Goal: Share content: Share content

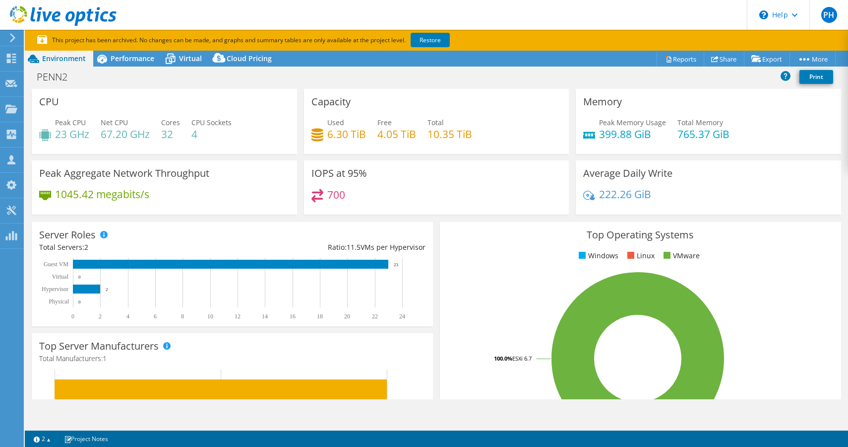
select select "USD"
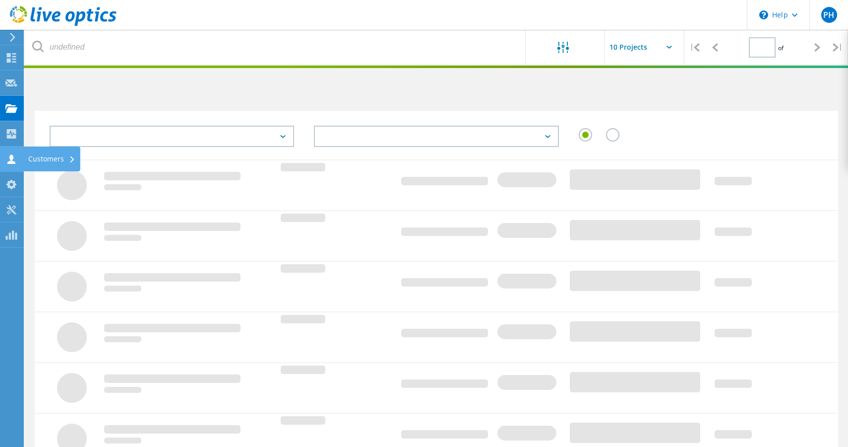
type input "1"
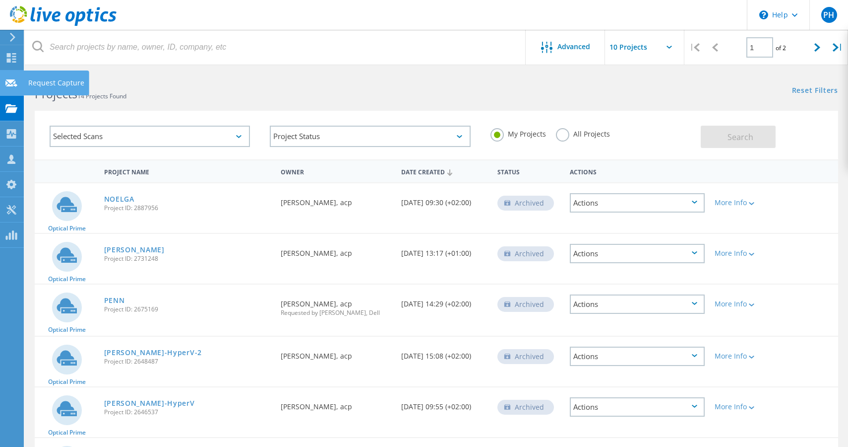
click at [13, 83] on icon at bounding box center [11, 82] width 12 height 9
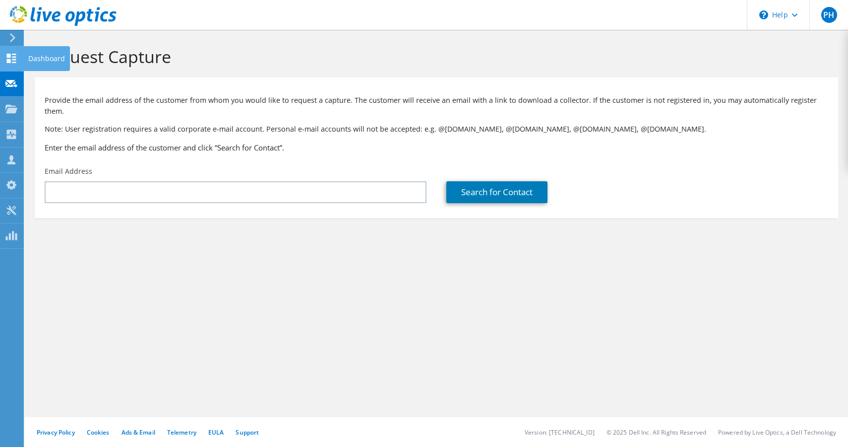
click at [12, 64] on div at bounding box center [11, 59] width 12 height 11
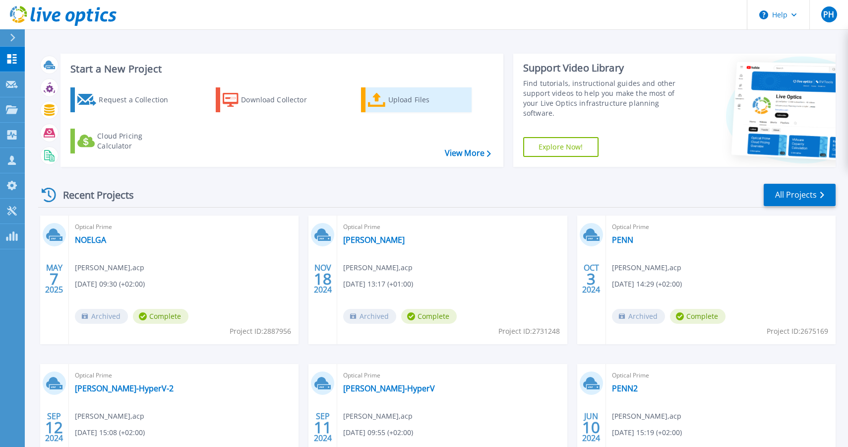
click at [397, 103] on div "Upload Files" at bounding box center [428, 100] width 79 height 20
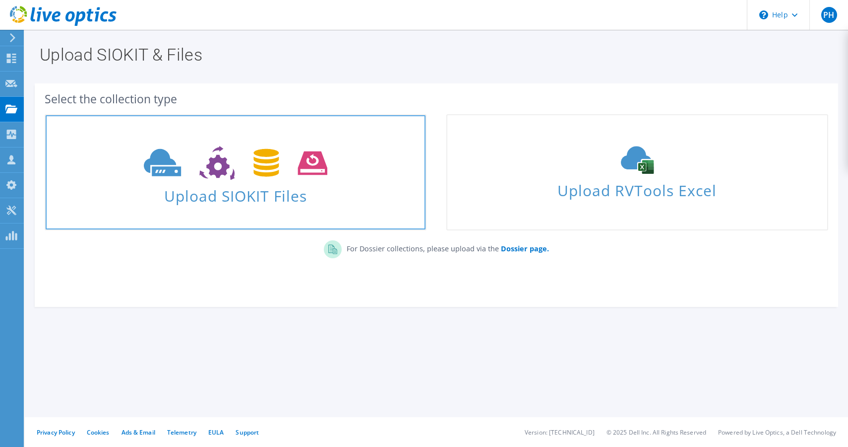
click at [257, 199] on span "Upload SIOKIT Files" at bounding box center [236, 192] width 380 height 21
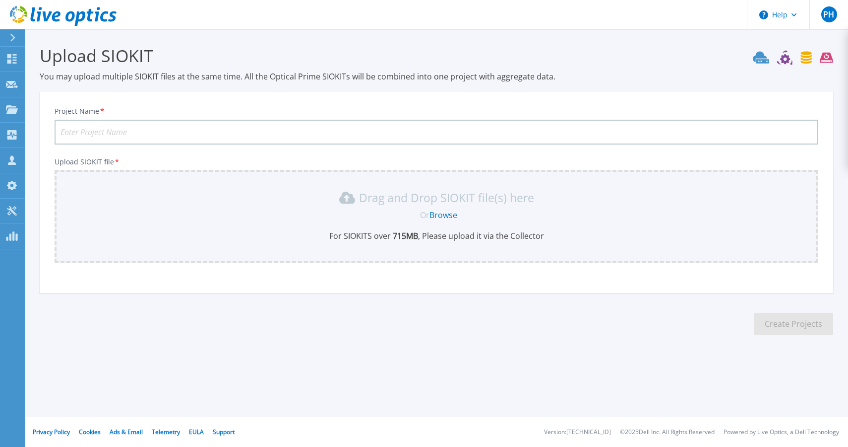
click at [158, 127] on input "Project Name *" at bounding box center [437, 132] width 764 height 25
click at [449, 215] on link "Browse" at bounding box center [444, 214] width 28 height 11
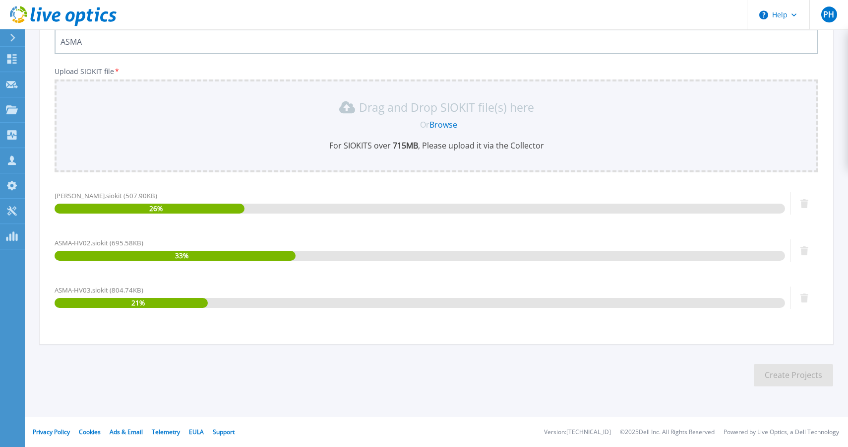
scroll to position [91, 0]
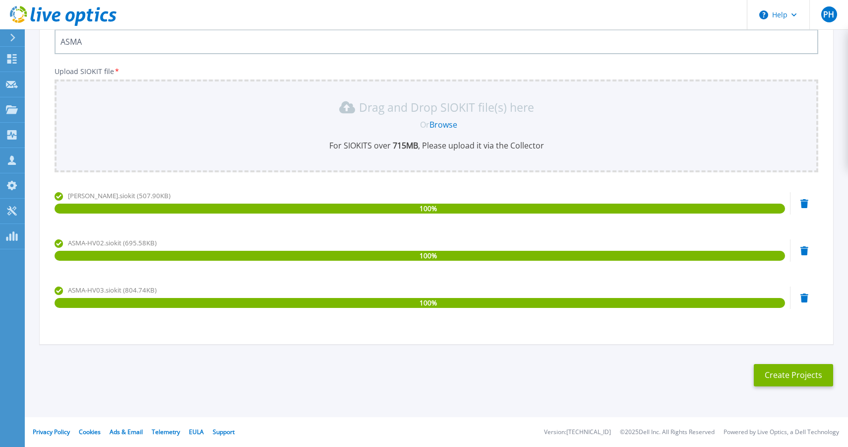
click at [266, 42] on input "ASMA" at bounding box center [437, 41] width 764 height 25
type input "ASMA - Hyper-V"
click at [784, 375] on button "Create Projects" at bounding box center [793, 375] width 79 height 22
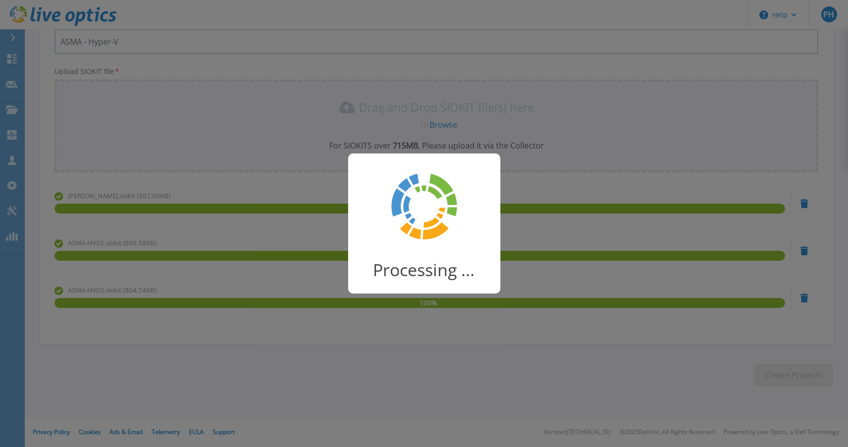
scroll to position [25, 0]
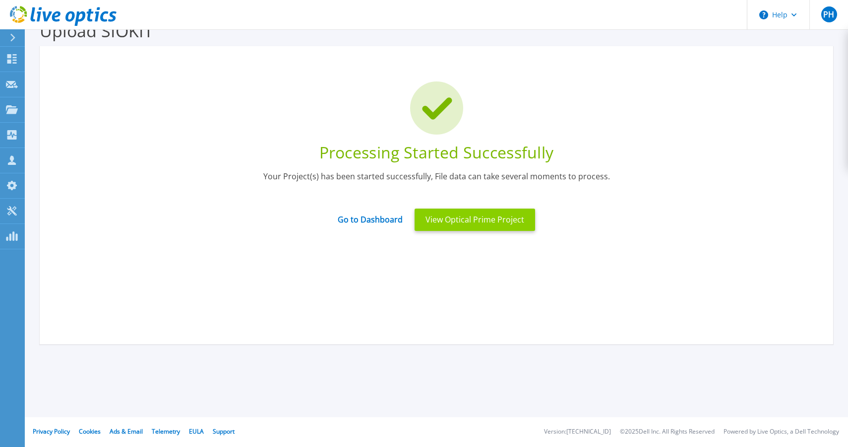
click at [482, 223] on button "View Optical Prime Project" at bounding box center [475, 219] width 121 height 22
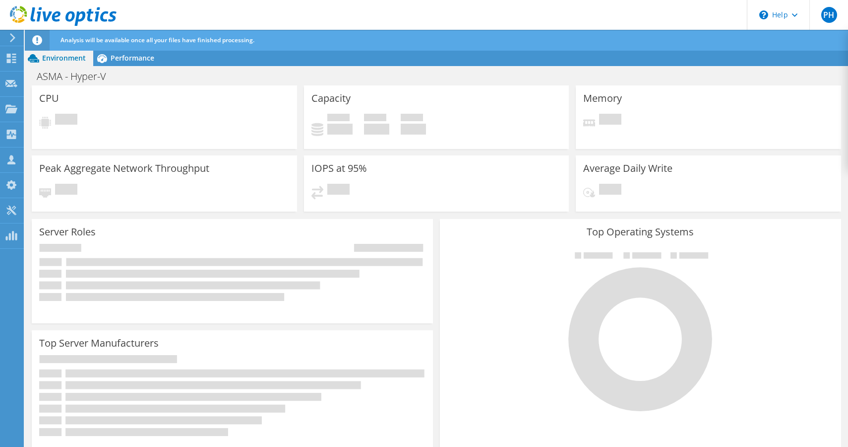
click at [154, 16] on header "PH Partner Team Member [PERSON_NAME] [PERSON_NAME][EMAIL_ADDRESS][DOMAIN_NAME] …" at bounding box center [424, 15] width 848 height 30
click at [119, 55] on span "Performance" at bounding box center [133, 57] width 44 height 9
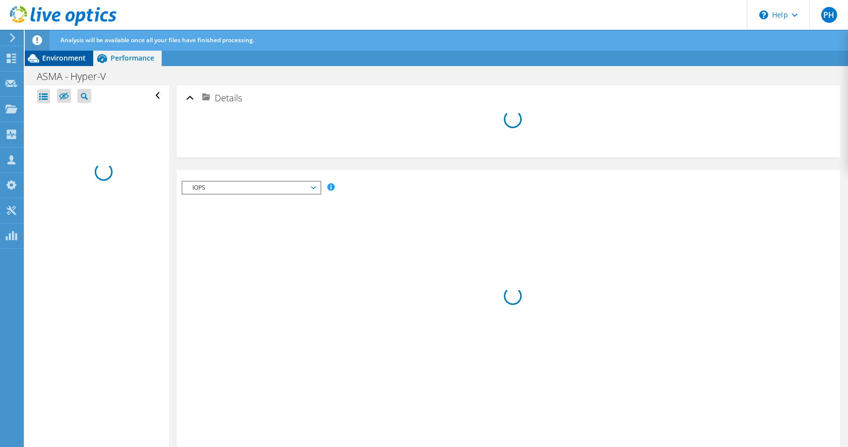
click at [54, 59] on span "Environment" at bounding box center [64, 57] width 44 height 9
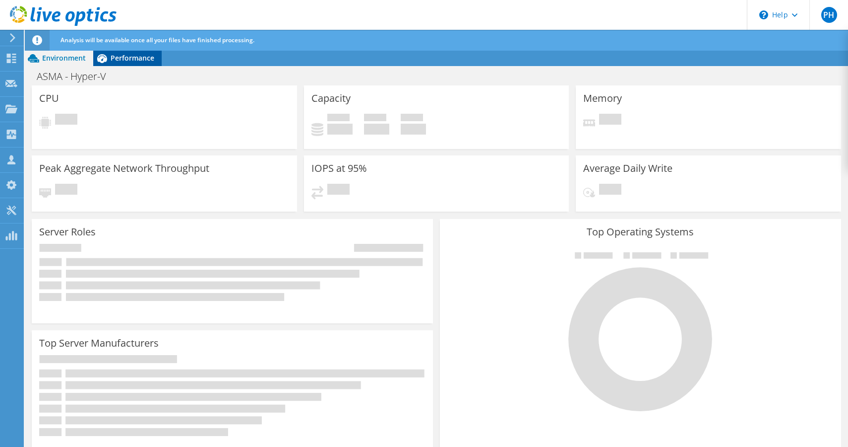
click at [124, 61] on span "Performance" at bounding box center [133, 57] width 44 height 9
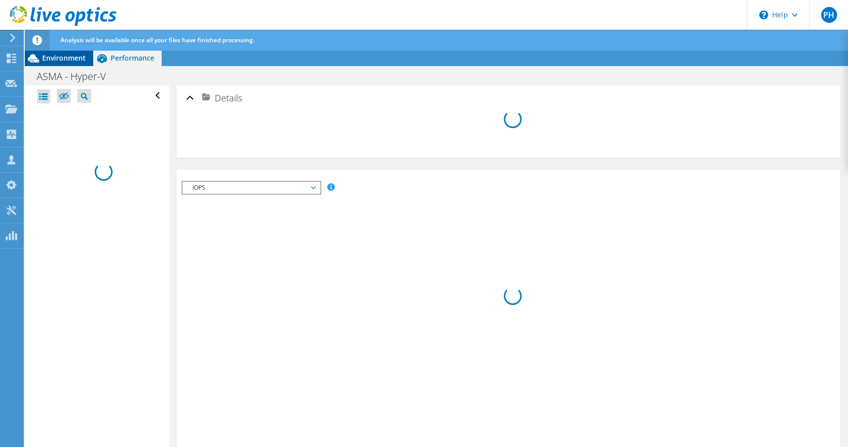
click at [59, 61] on span "Environment" at bounding box center [64, 57] width 44 height 9
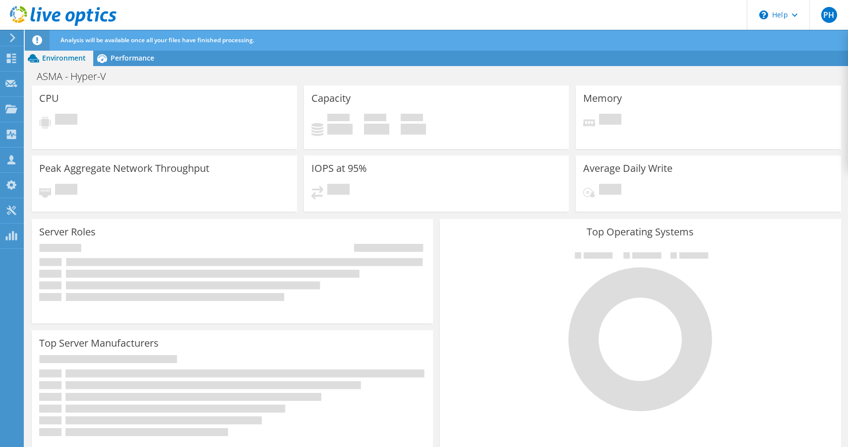
click at [342, 44] on div "Analysis will be available once all your files have finished processing." at bounding box center [455, 40] width 794 height 21
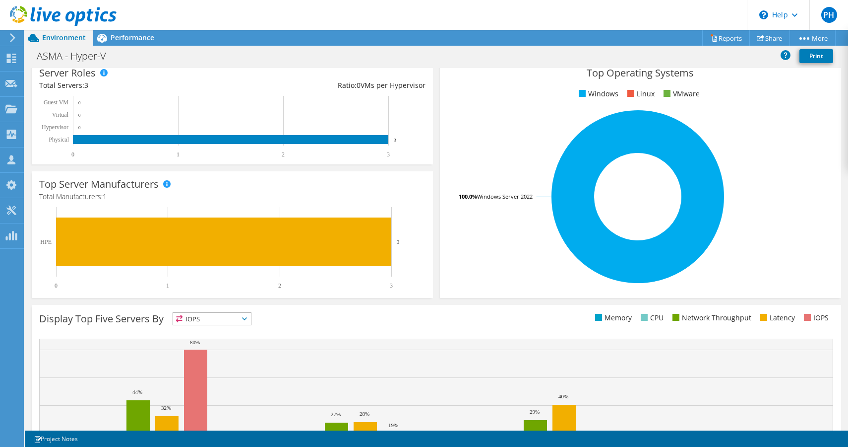
scroll to position [216, 0]
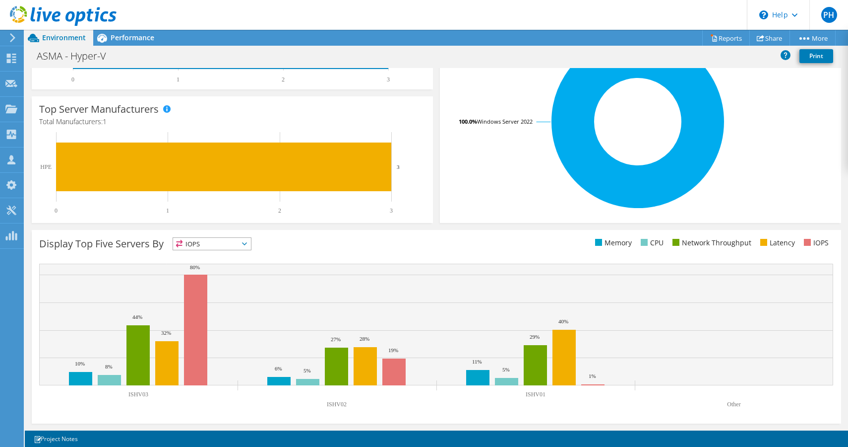
click at [233, 242] on span "IOPS" at bounding box center [212, 244] width 78 height 12
click at [207, 271] on li "Memory" at bounding box center [212, 270] width 78 height 14
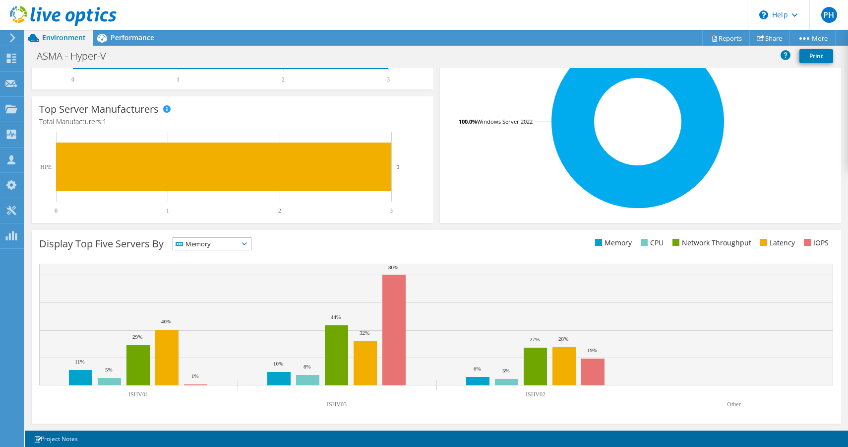
click at [223, 241] on span "Memory" at bounding box center [205, 244] width 65 height 12
click at [211, 242] on span "Memory" at bounding box center [205, 244] width 65 height 12
click at [204, 280] on li "CPU" at bounding box center [212, 284] width 78 height 14
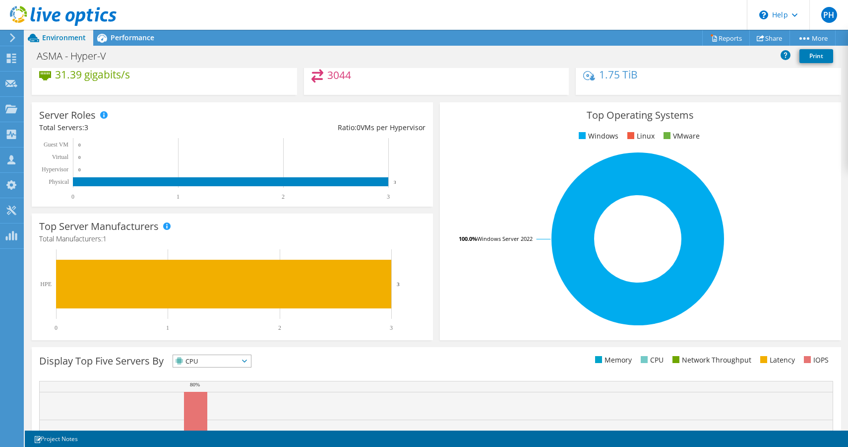
scroll to position [0, 0]
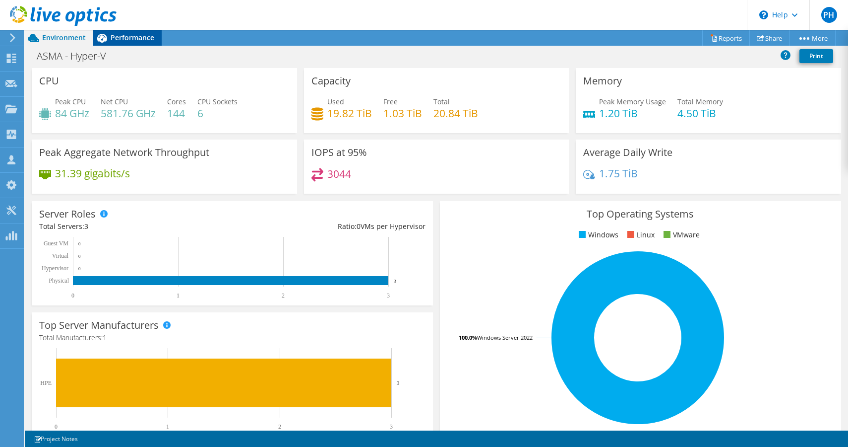
click at [120, 42] on span "Performance" at bounding box center [133, 37] width 44 height 9
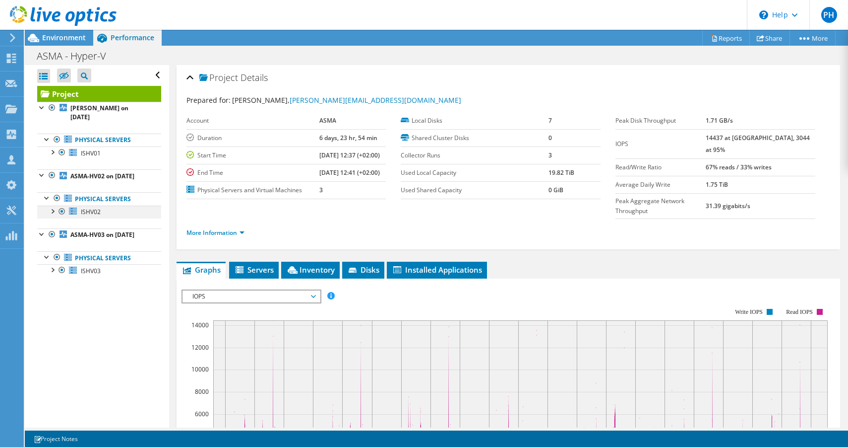
click at [53, 205] on div at bounding box center [52, 210] width 10 height 10
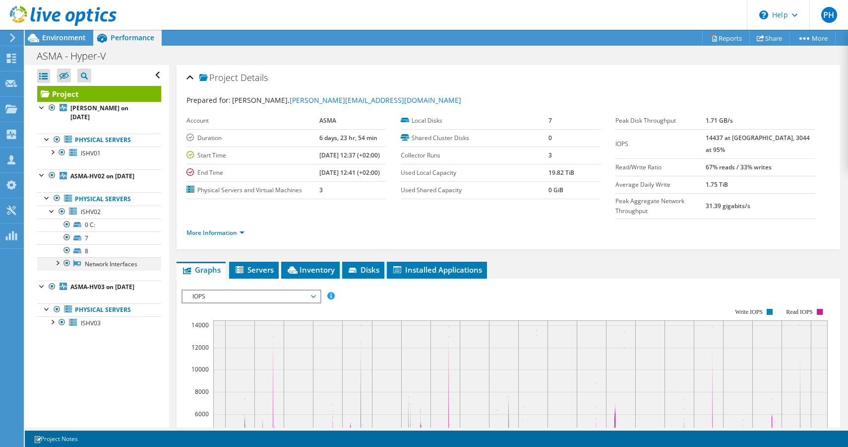
click at [58, 257] on div at bounding box center [57, 262] width 10 height 10
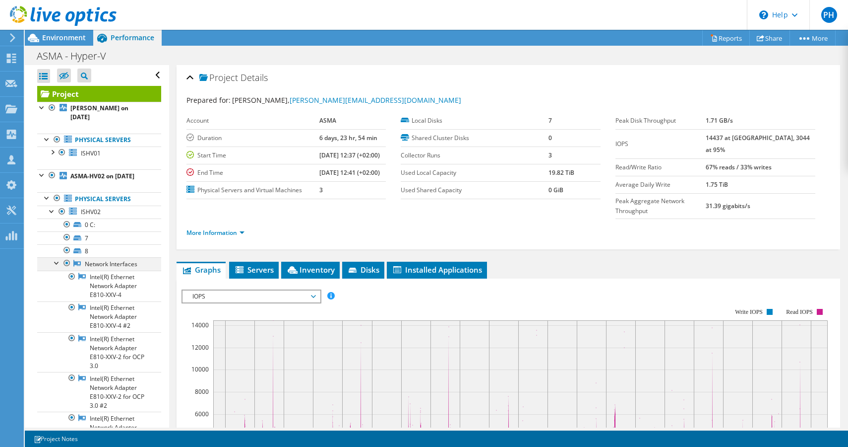
click at [58, 257] on div at bounding box center [57, 262] width 10 height 10
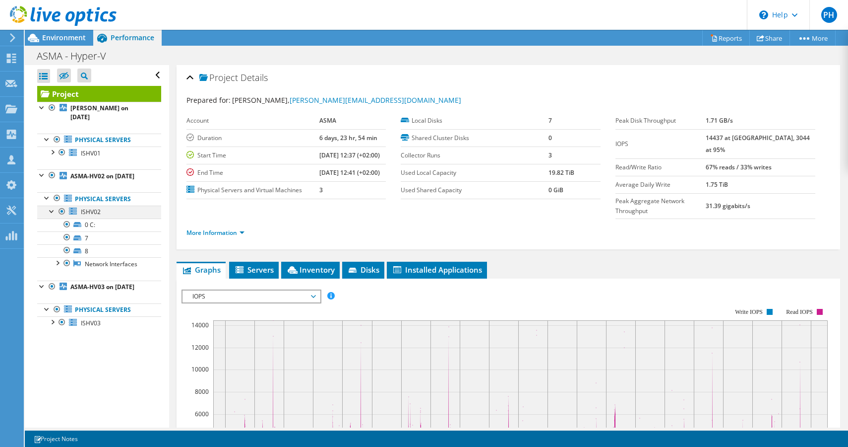
click at [52, 205] on div at bounding box center [52, 210] width 10 height 10
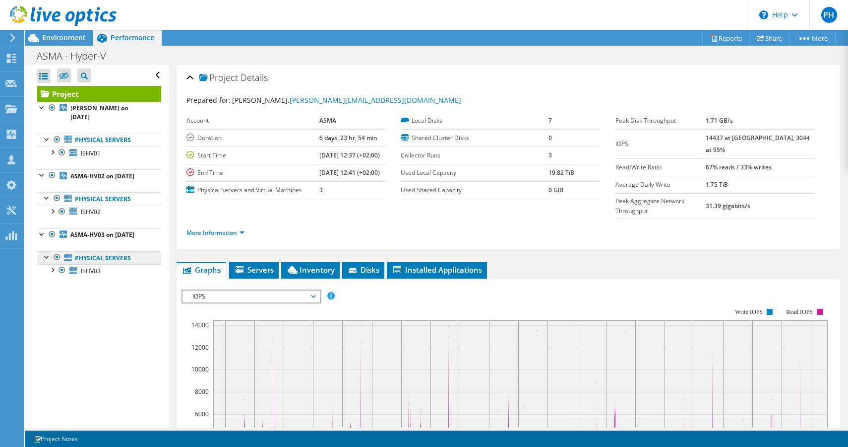
click at [93, 251] on link "Physical Servers" at bounding box center [99, 257] width 124 height 13
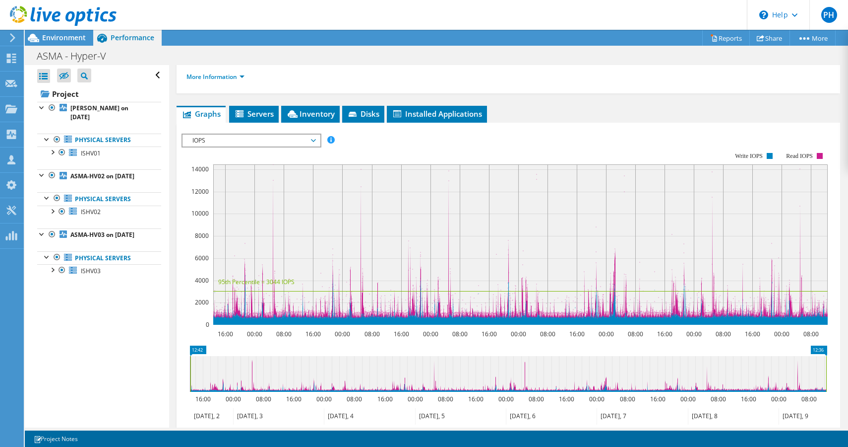
scroll to position [157, 0]
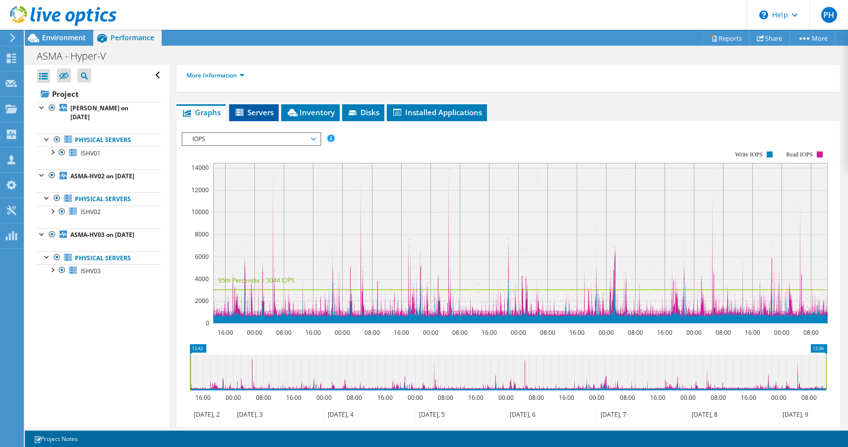
click at [260, 107] on span "Servers" at bounding box center [254, 112] width 40 height 10
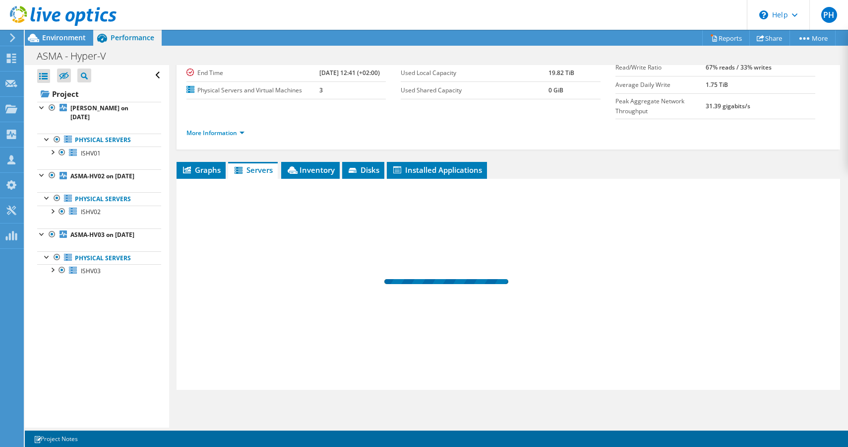
scroll to position [80, 0]
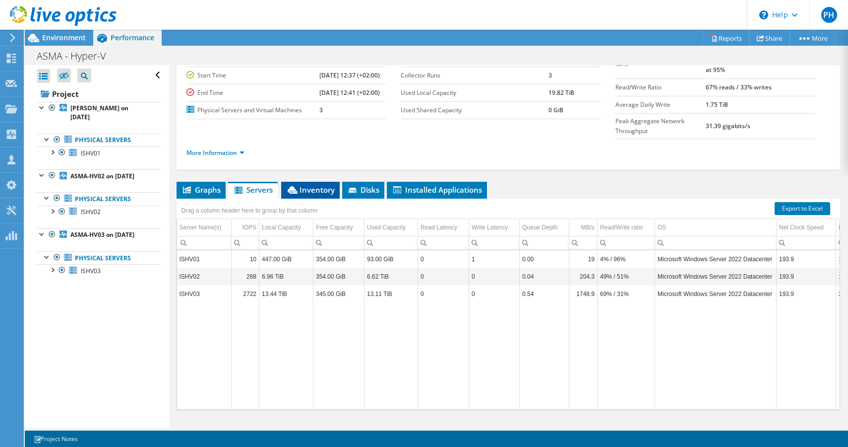
click at [311, 182] on li "Inventory" at bounding box center [310, 190] width 59 height 17
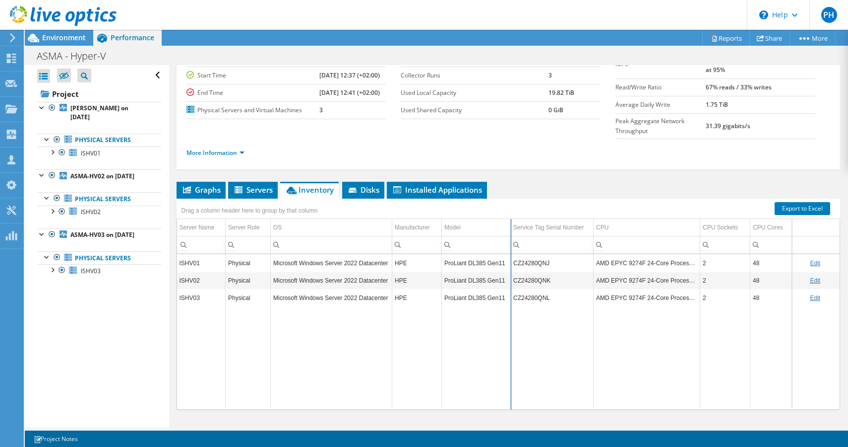
drag, startPoint x: 509, startPoint y: 206, endPoint x: 524, endPoint y: 207, distance: 15.9
click at [524, 207] on div "Drag a column header here to group by that column Server Name Server Role OS Ma…" at bounding box center [509, 303] width 664 height 211
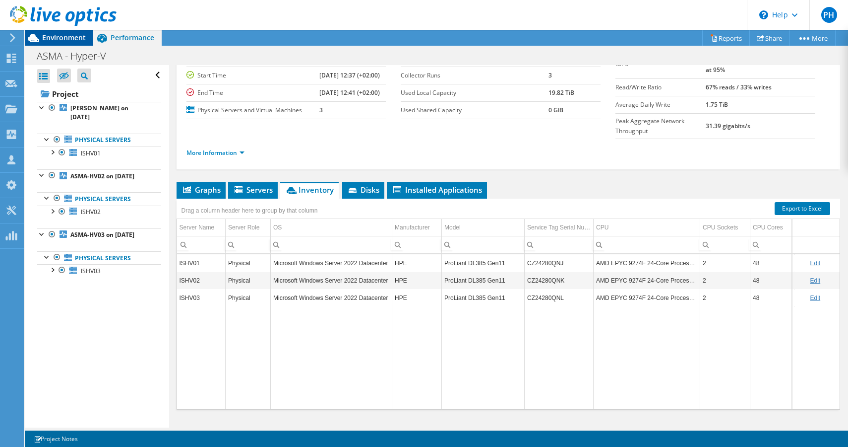
click at [60, 36] on span "Environment" at bounding box center [64, 37] width 44 height 9
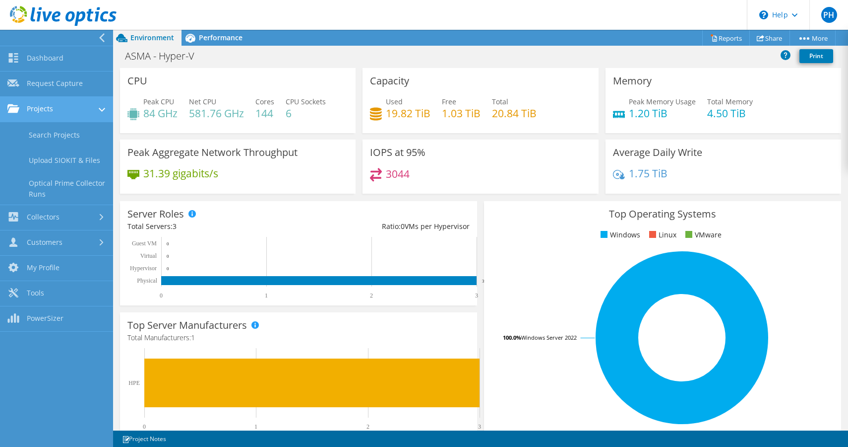
click at [54, 112] on link "Projects" at bounding box center [56, 109] width 113 height 25
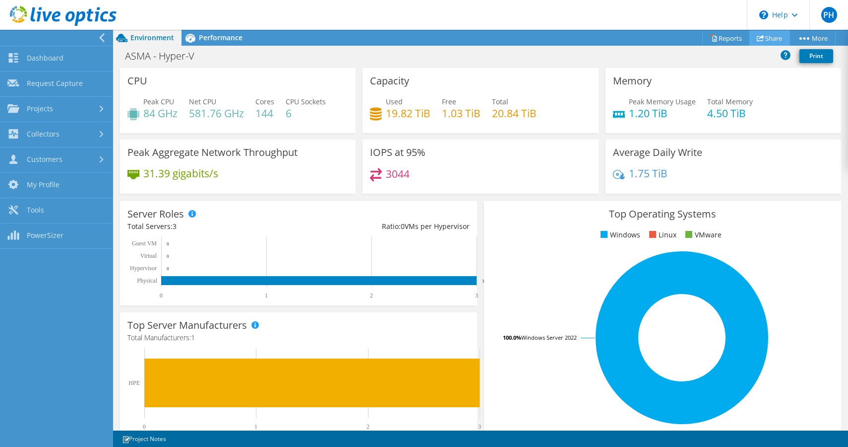
click at [770, 37] on link "Share" at bounding box center [770, 37] width 41 height 15
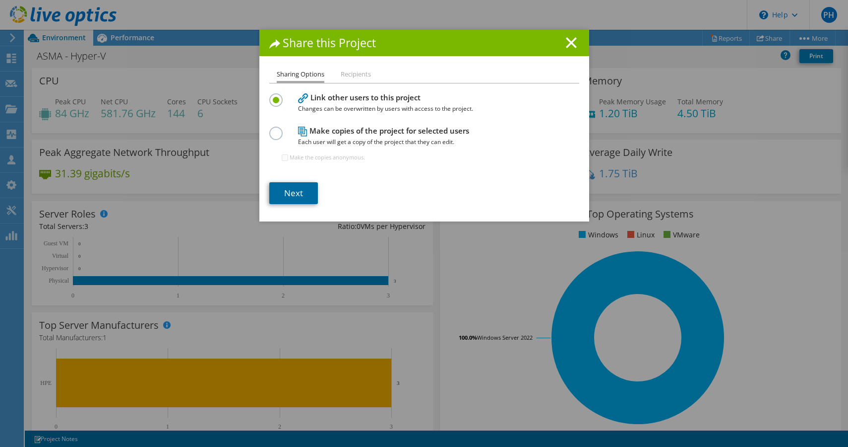
click at [292, 193] on link "Next" at bounding box center [293, 193] width 49 height 22
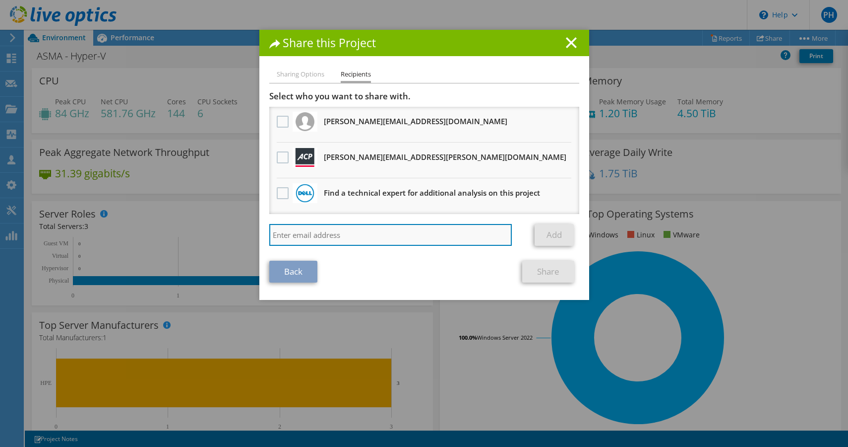
click at [322, 241] on input "search" at bounding box center [390, 235] width 243 height 22
drag, startPoint x: 346, startPoint y: 238, endPoint x: 204, endPoint y: 243, distance: 142.5
click at [269, 243] on input "kodnar" at bounding box center [390, 235] width 243 height 22
drag, startPoint x: 309, startPoint y: 240, endPoint x: 228, endPoint y: 239, distance: 81.4
click at [269, 239] on input "kodnar" at bounding box center [390, 235] width 243 height 22
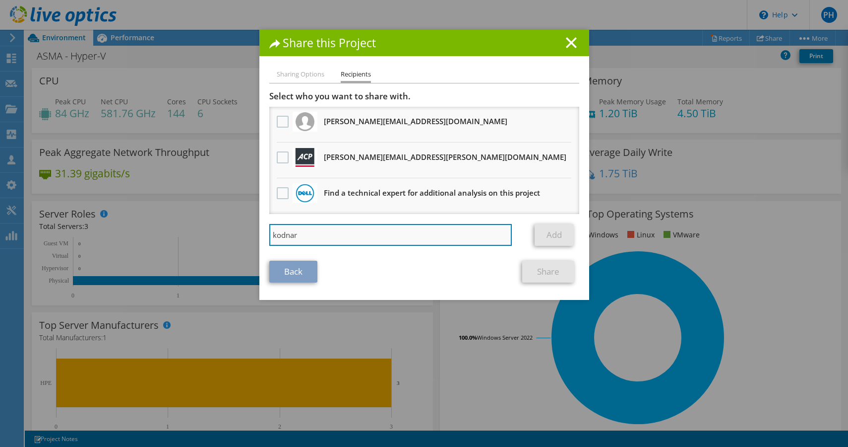
paste input "Kodnar Alexander <Alexander.Kodnar@acp.at>"
drag, startPoint x: 342, startPoint y: 238, endPoint x: 232, endPoint y: 228, distance: 110.6
click at [269, 228] on input "Kodnar Alexander <Alexander.Kodnar@acp.at>" at bounding box center [390, 235] width 243 height 22
click at [386, 236] on input "Alexander.Kodnar@acp.at>" at bounding box center [390, 235] width 243 height 22
type input "Alexander.Kodnar@acp.at"
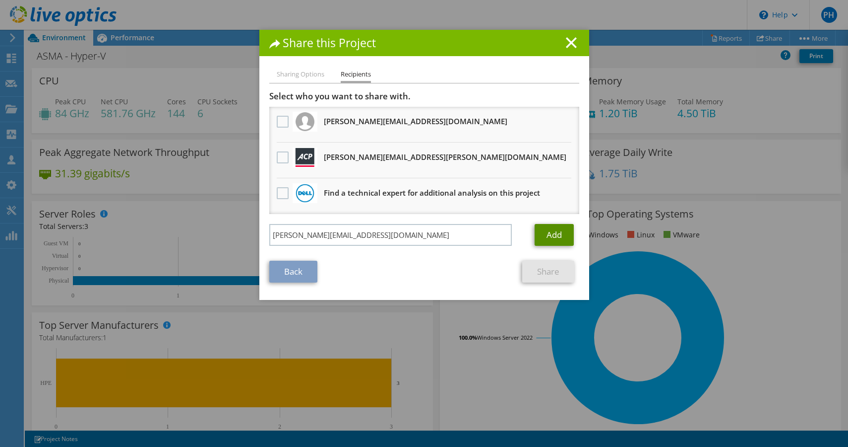
click at [546, 234] on link "Add" at bounding box center [554, 235] width 39 height 22
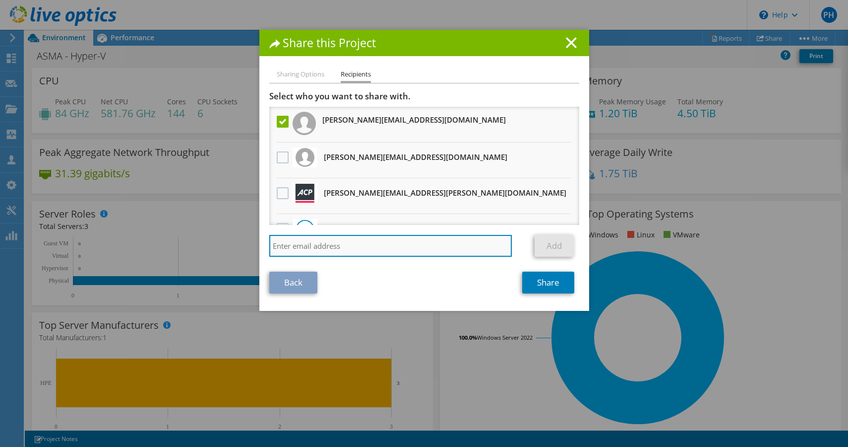
click at [356, 241] on input "search" at bounding box center [390, 246] width 243 height 22
paste input "Schober Jörg <Joerg.Schober@acp.at>"
type input "Joerg.Schober@acp.at"
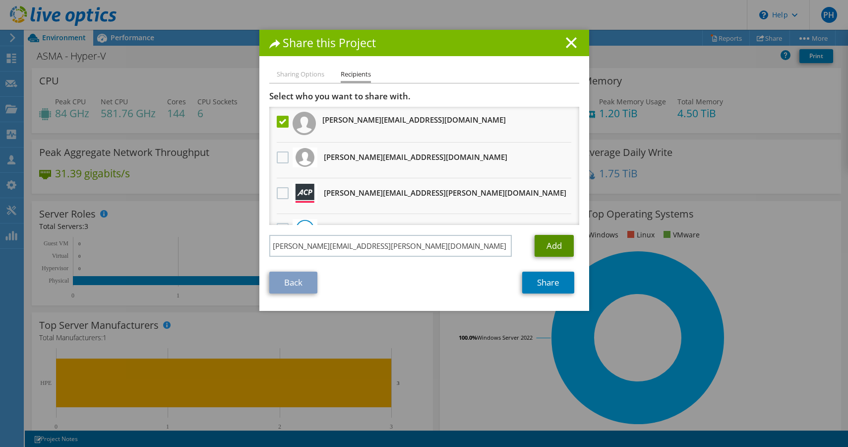
click at [570, 245] on link "Add" at bounding box center [554, 246] width 39 height 22
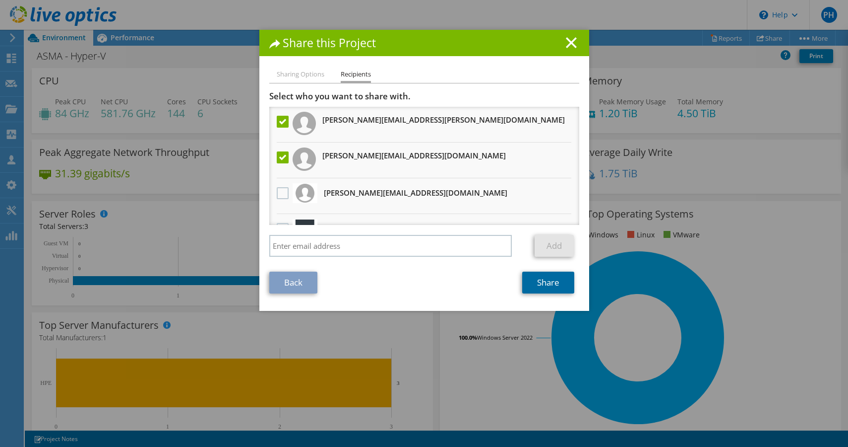
click at [549, 290] on link "Share" at bounding box center [548, 282] width 52 height 22
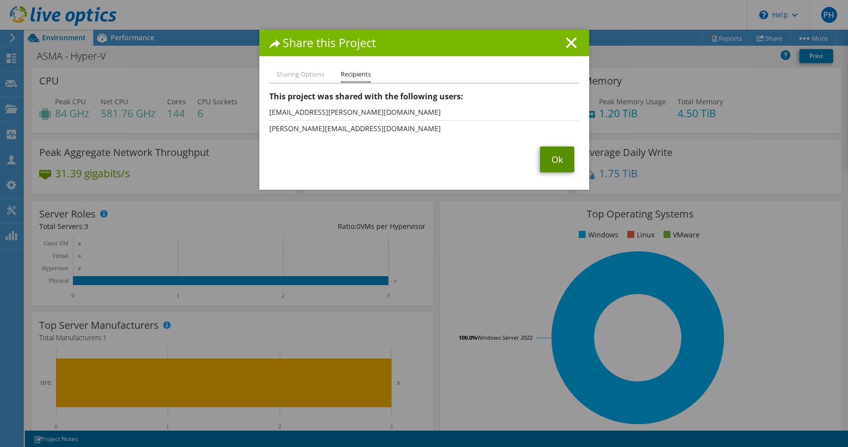
click at [563, 161] on link "Ok" at bounding box center [557, 159] width 34 height 26
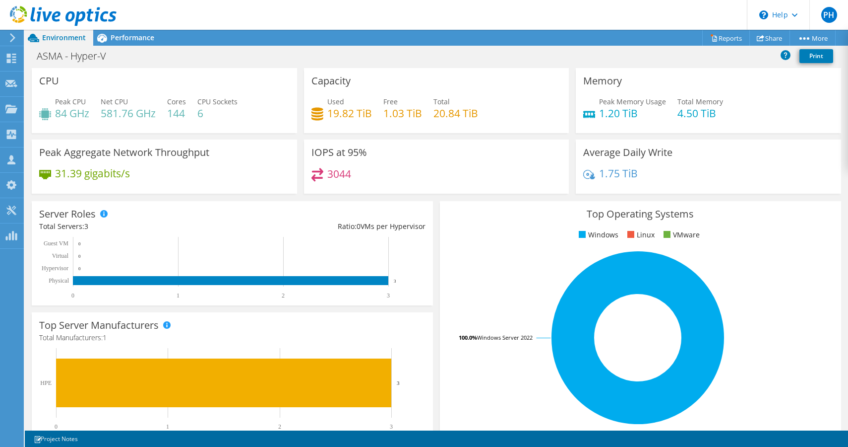
click at [13, 37] on use at bounding box center [12, 37] width 5 height 9
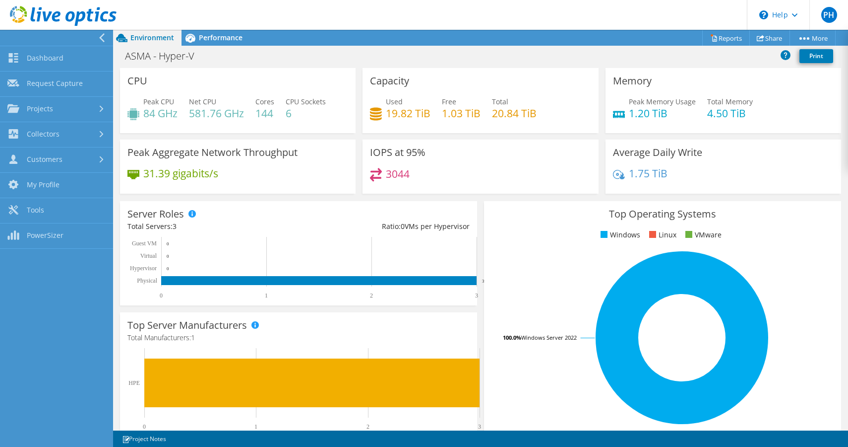
click at [102, 39] on use at bounding box center [101, 37] width 5 height 9
